Goal: Information Seeking & Learning: Understand process/instructions

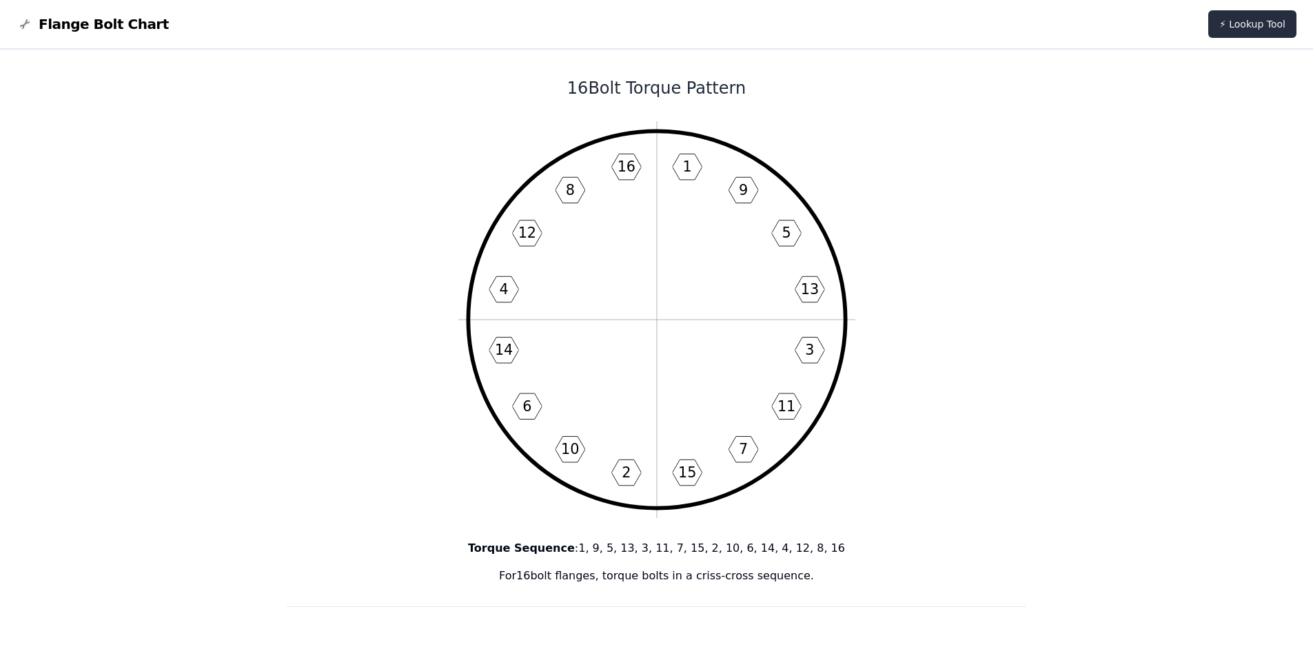
click at [1221, 23] on link "⚡ Lookup Tool" at bounding box center [1252, 24] width 88 height 28
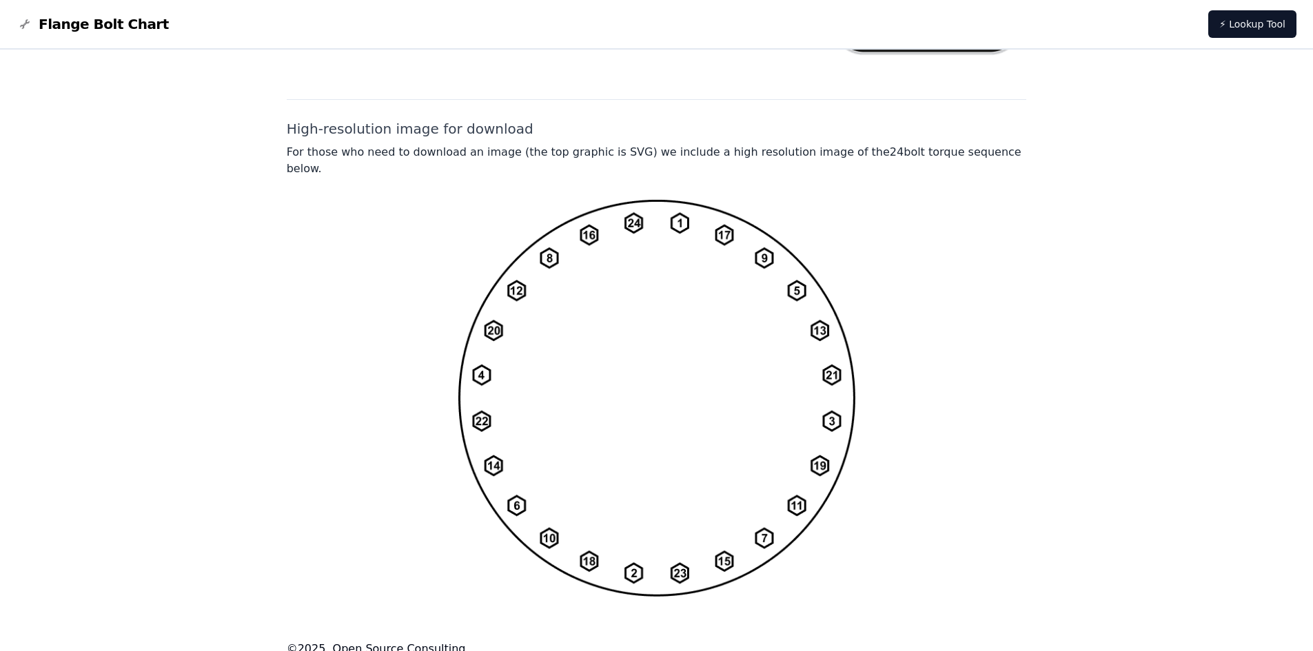
scroll to position [982, 0]
click at [661, 364] on img at bounding box center [656, 397] width 397 height 398
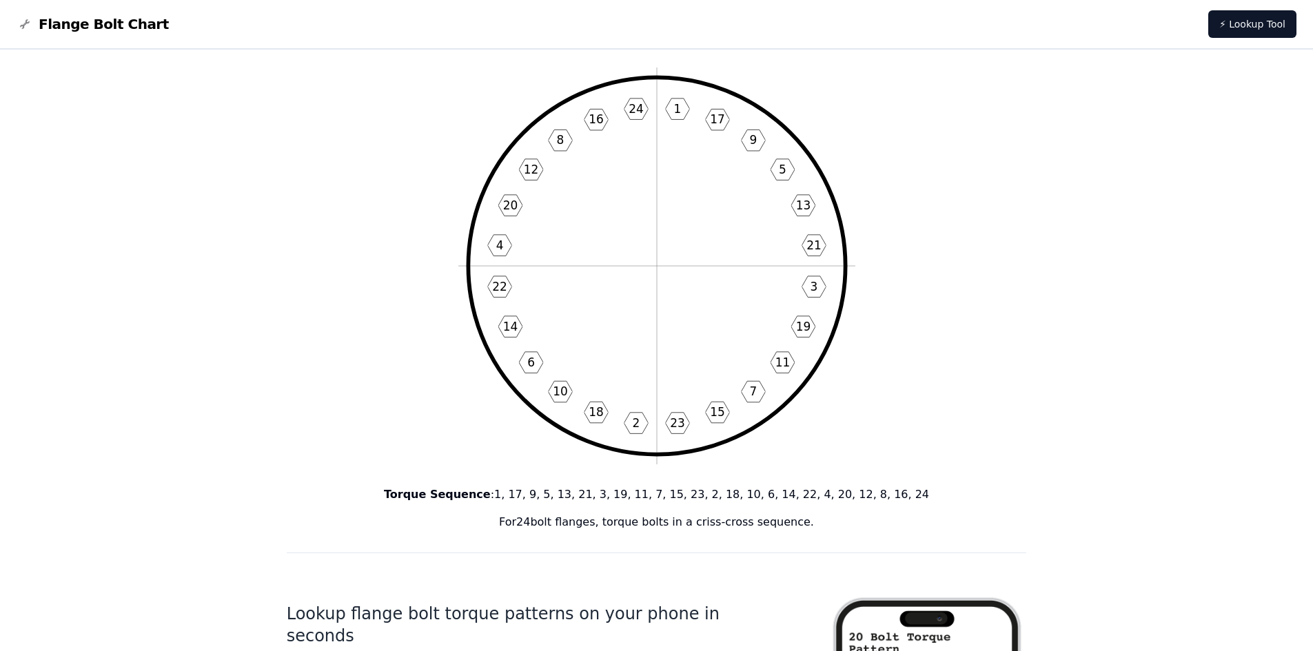
scroll to position [0, 0]
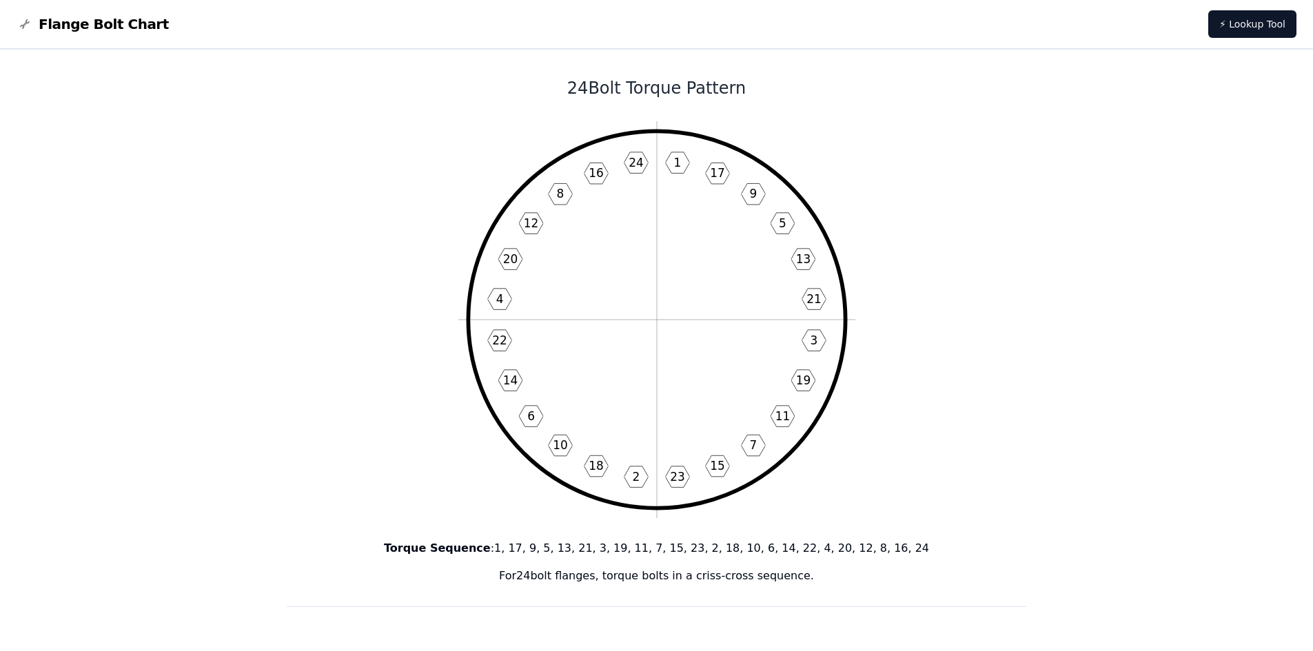
click at [657, 353] on icon "1 17 9 5 13 21 3 19 11 7 15 23 2 18 10 6 14 22 4 20 12 8 16 24" at bounding box center [656, 319] width 397 height 397
